Goal: Information Seeking & Learning: Learn about a topic

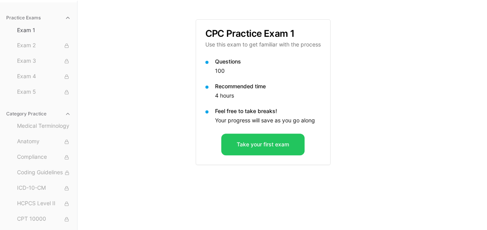
scroll to position [71, 0]
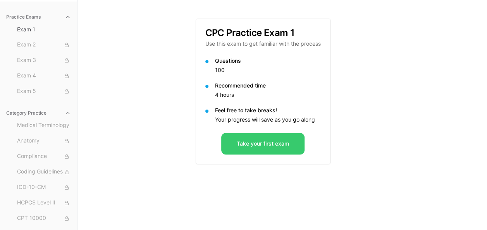
click at [265, 141] on button "Take your first exam" at bounding box center [262, 144] width 83 height 22
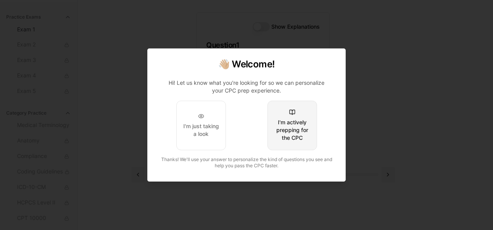
click at [293, 124] on div "I'm actively prepping for the CPC" at bounding box center [292, 130] width 36 height 23
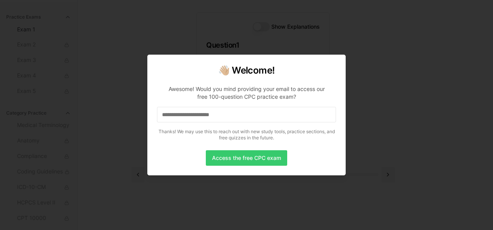
click at [236, 163] on button "Access the free CPC exam" at bounding box center [246, 158] width 81 height 16
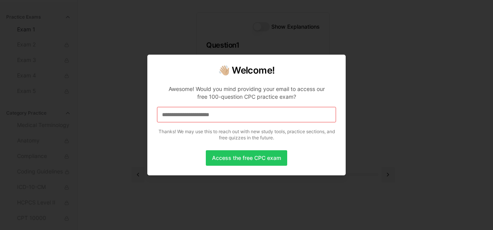
click at [245, 122] on input at bounding box center [246, 115] width 179 height 16
click at [241, 159] on button "Access the free CPC exam" at bounding box center [246, 158] width 81 height 16
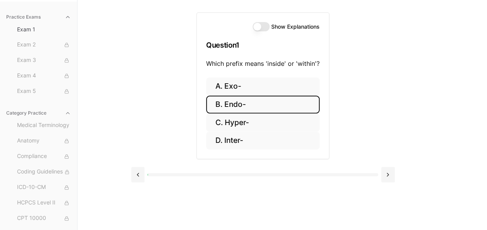
click at [233, 103] on button "B. Endo-" at bounding box center [263, 105] width 114 height 18
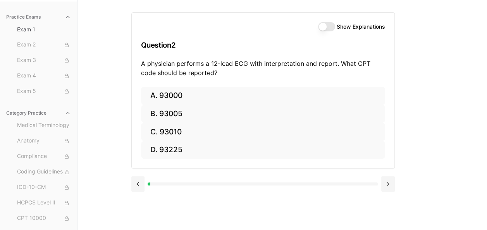
click at [328, 26] on button "Show Explanations" at bounding box center [326, 26] width 17 height 9
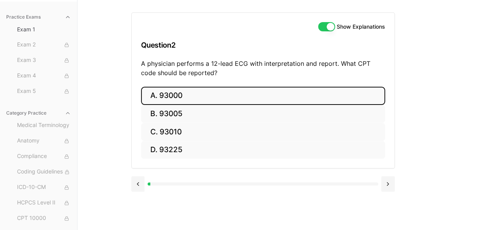
click at [185, 96] on button "A. 93000" at bounding box center [263, 96] width 244 height 18
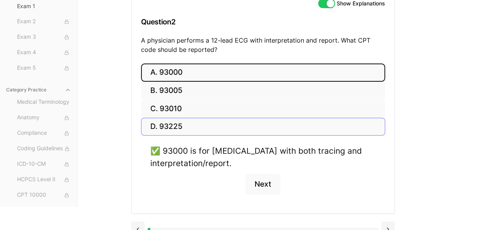
scroll to position [106, 0]
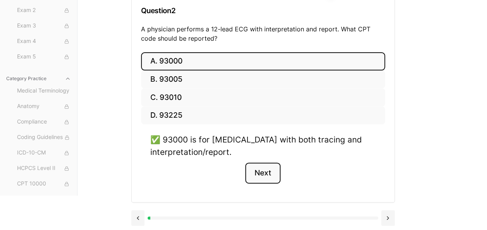
click at [265, 168] on button "Next" at bounding box center [262, 173] width 35 height 21
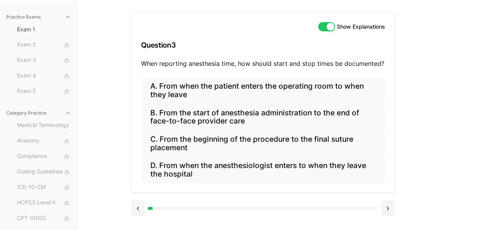
scroll to position [71, 0]
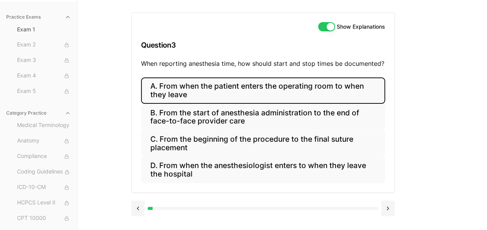
click at [218, 89] on button "A. From when the patient enters the operating room to when they leave" at bounding box center [263, 91] width 244 height 26
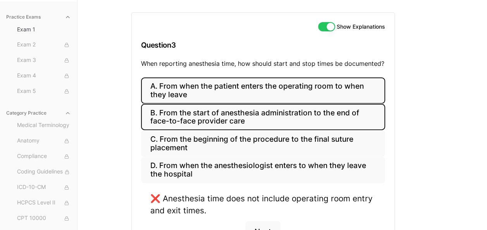
click at [216, 114] on button "B. From the start of anesthesia administration to the end of face-to-face provi…" at bounding box center [263, 117] width 244 height 26
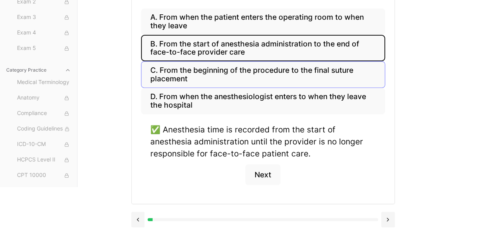
scroll to position [142, 0]
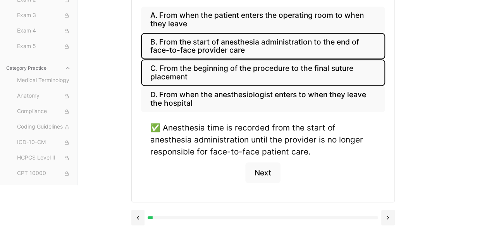
click at [216, 62] on button "C. From the beginning of the procedure to the final suture placement" at bounding box center [263, 72] width 244 height 26
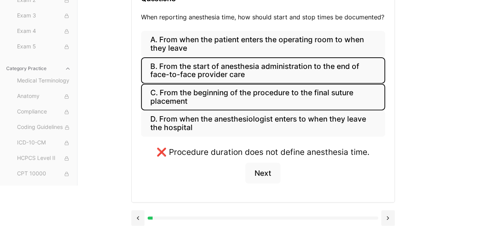
click at [216, 66] on button "B. From the start of anesthesia administration to the end of face-to-face provi…" at bounding box center [263, 70] width 244 height 26
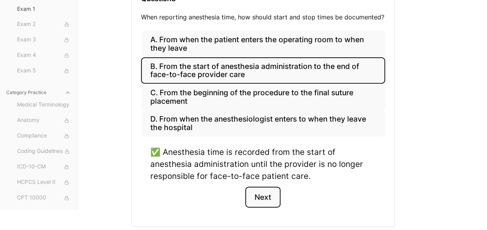
click at [264, 195] on button "Next" at bounding box center [262, 197] width 35 height 21
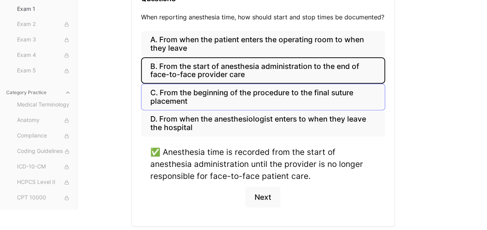
scroll to position [75, 0]
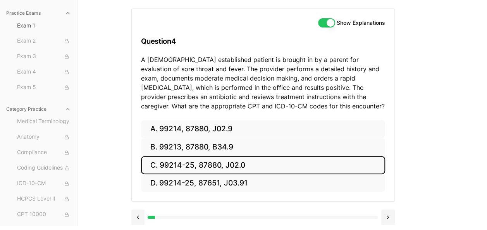
click at [201, 166] on button "C. 99214-25, 87880, J02.0" at bounding box center [263, 165] width 244 height 18
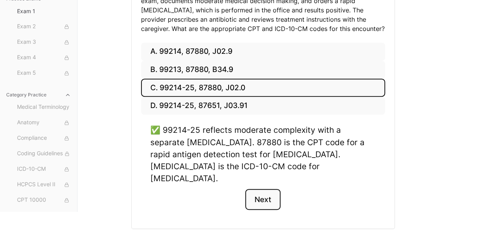
click at [269, 189] on button "Next" at bounding box center [262, 199] width 35 height 21
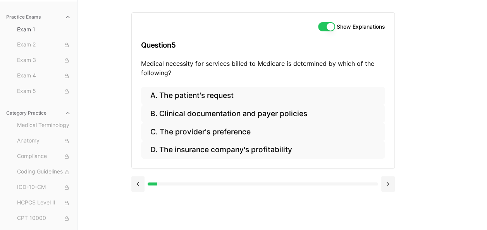
scroll to position [71, 0]
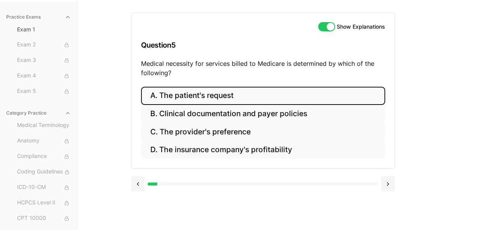
click at [206, 97] on button "A. The patient's request" at bounding box center [263, 96] width 244 height 18
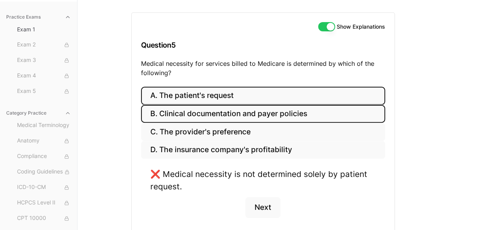
click at [203, 114] on button "B. Clinical documentation and payer policies" at bounding box center [263, 114] width 244 height 18
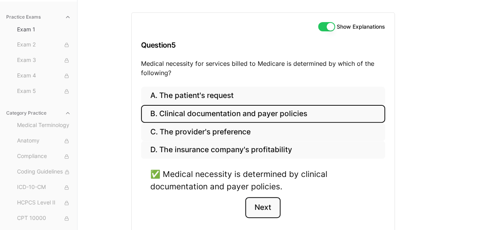
click at [264, 203] on button "Next" at bounding box center [262, 207] width 35 height 21
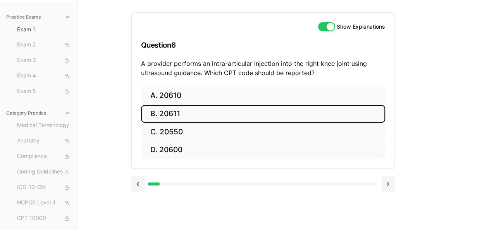
click at [175, 113] on button "B. 20611" at bounding box center [263, 114] width 244 height 18
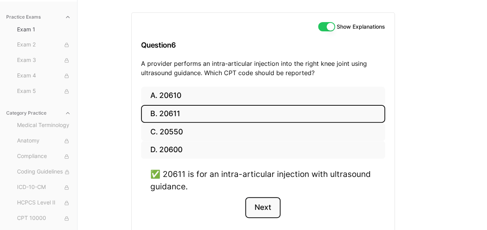
click at [255, 205] on button "Next" at bounding box center [262, 207] width 35 height 21
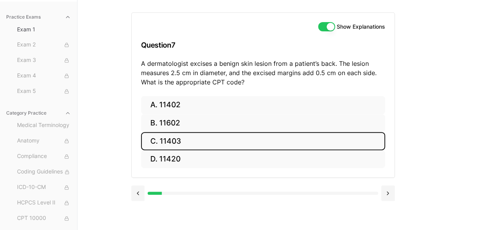
click at [175, 141] on button "C. 11403" at bounding box center [263, 141] width 244 height 18
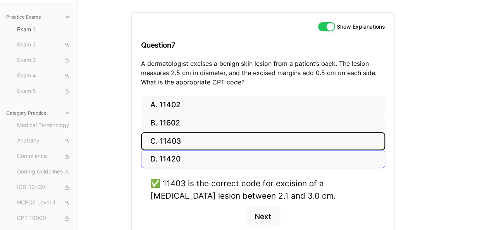
scroll to position [110, 0]
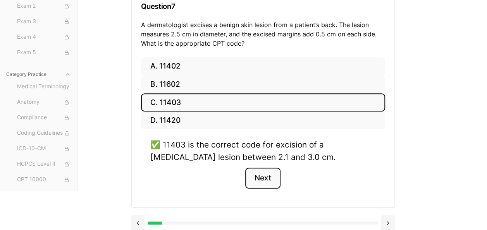
click at [265, 176] on button "Next" at bounding box center [262, 178] width 35 height 21
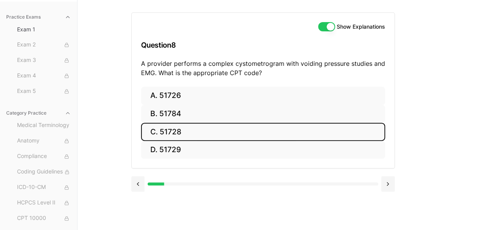
click at [179, 129] on button "C. 51728" at bounding box center [263, 132] width 244 height 18
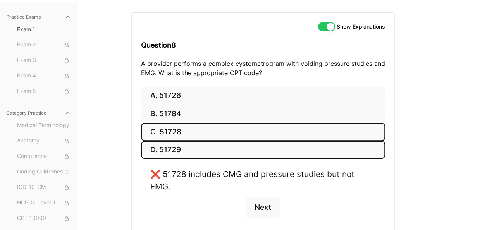
click at [178, 143] on button "D. 51729" at bounding box center [263, 150] width 244 height 18
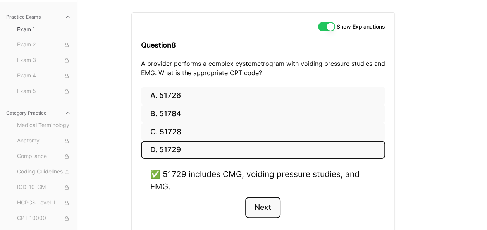
click at [261, 209] on button "Next" at bounding box center [262, 207] width 35 height 21
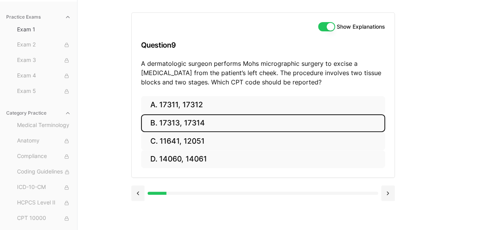
click at [183, 122] on button "B. 17313, 17314" at bounding box center [263, 123] width 244 height 18
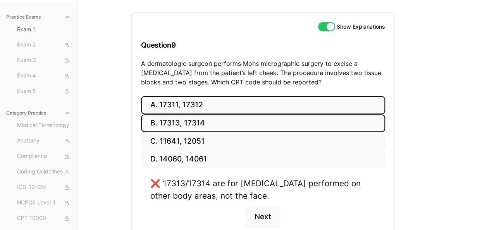
click at [180, 105] on button "A. 17311, 17312" at bounding box center [263, 105] width 244 height 18
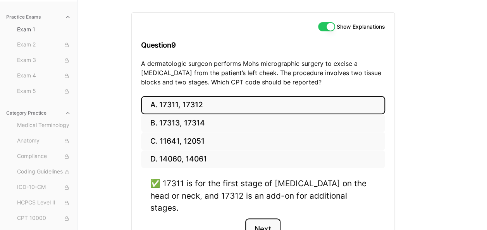
click at [269, 219] on button "Next" at bounding box center [262, 229] width 35 height 21
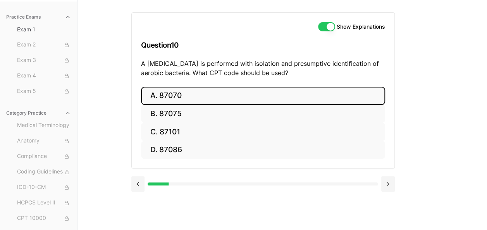
click at [168, 97] on button "A. 87070" at bounding box center [263, 96] width 244 height 18
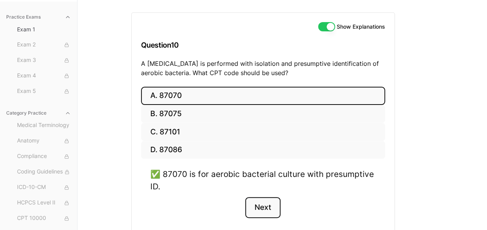
click at [264, 206] on button "Next" at bounding box center [262, 207] width 35 height 21
